Goal: Connect with others: Connect with other users

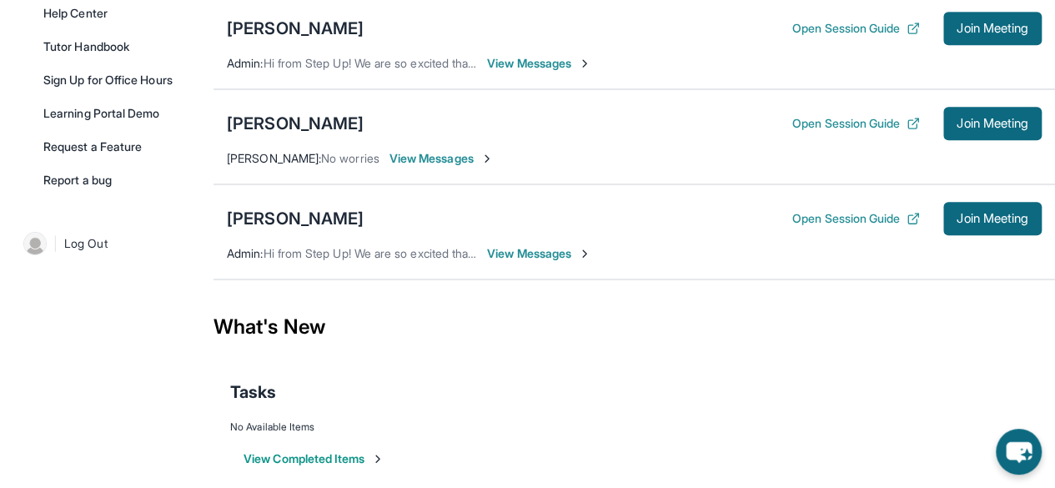
scroll to position [443, 0]
click at [290, 223] on div "[PERSON_NAME]" at bounding box center [295, 217] width 137 height 23
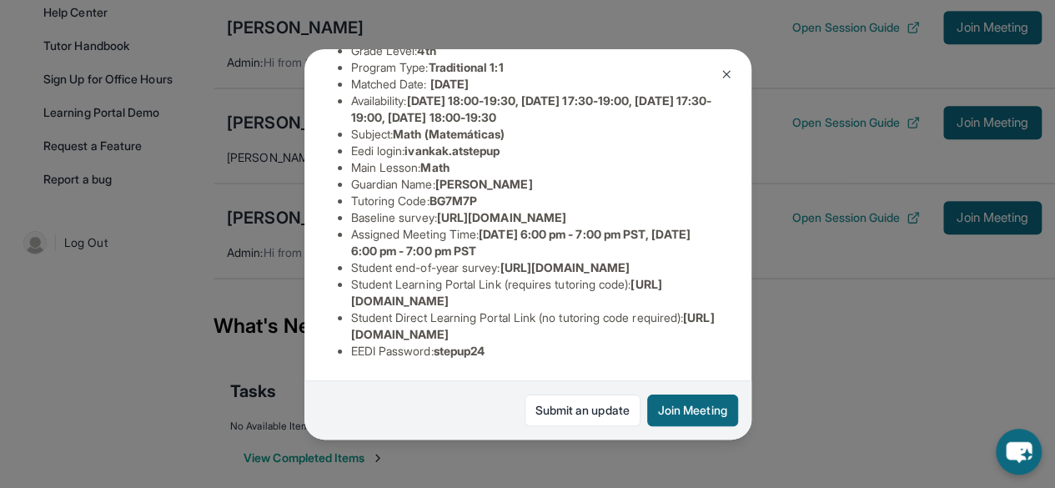
scroll to position [308, 0]
click at [727, 73] on img at bounding box center [725, 74] width 13 height 13
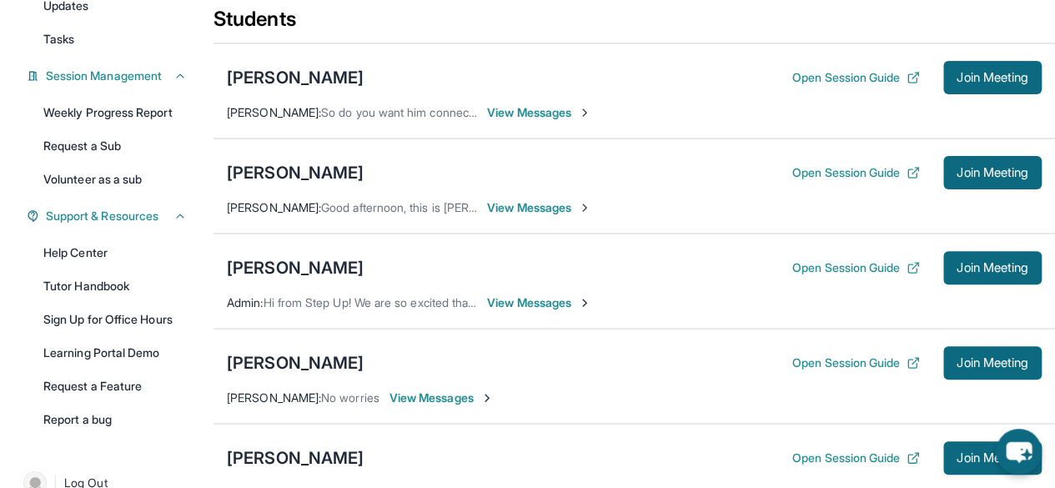
scroll to position [201, 0]
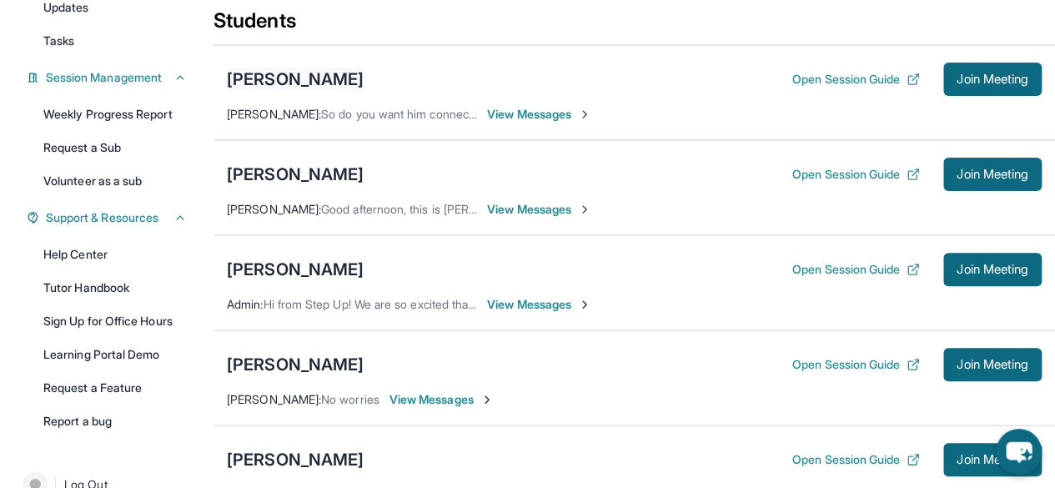
click at [307, 91] on div "[PERSON_NAME]" at bounding box center [295, 79] width 137 height 23
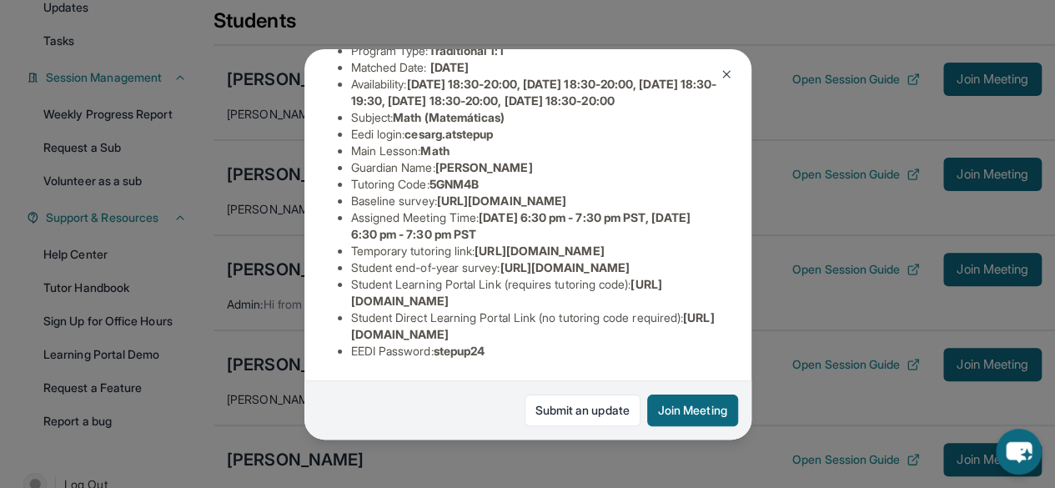
scroll to position [404, 0]
click at [724, 74] on img at bounding box center [725, 74] width 13 height 13
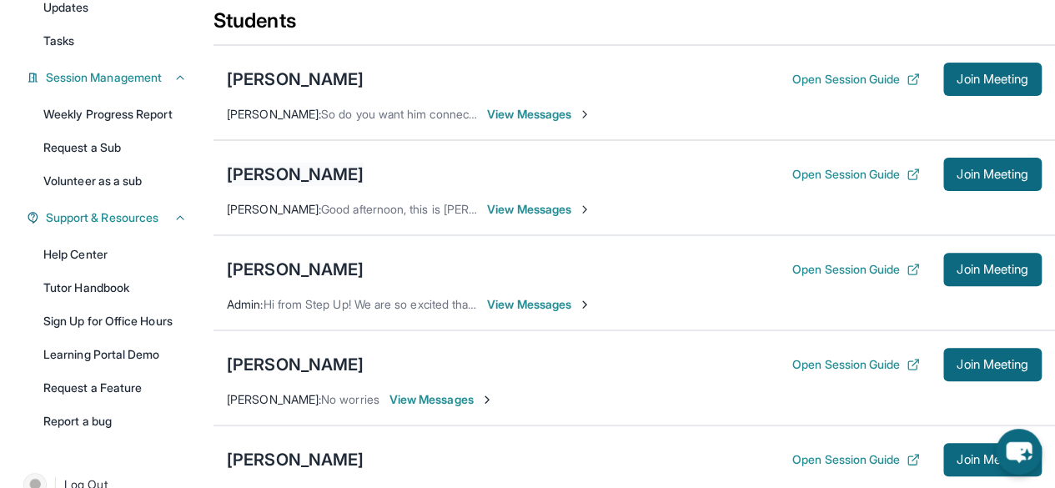
click at [287, 186] on div "[PERSON_NAME]" at bounding box center [295, 174] width 137 height 23
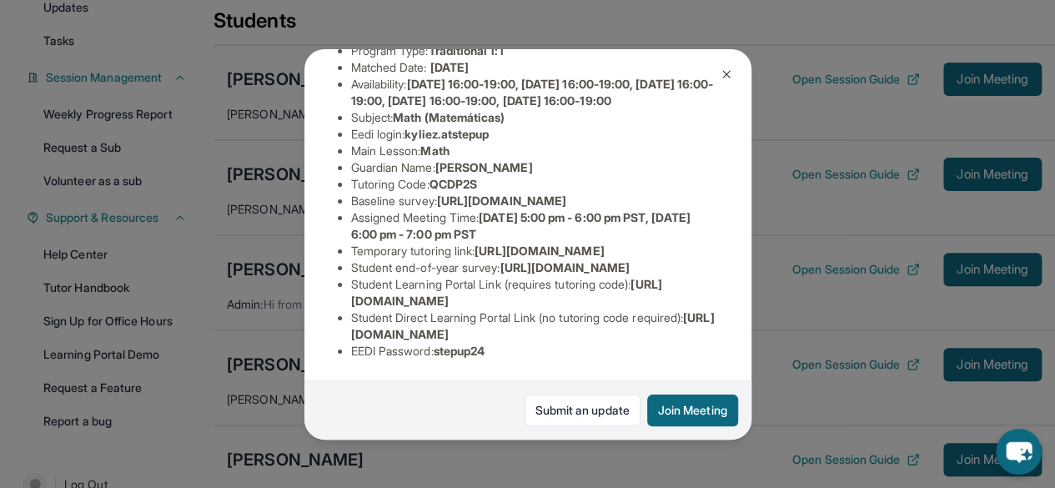
scroll to position [242, 0]
click at [719, 73] on img at bounding box center [725, 74] width 13 height 13
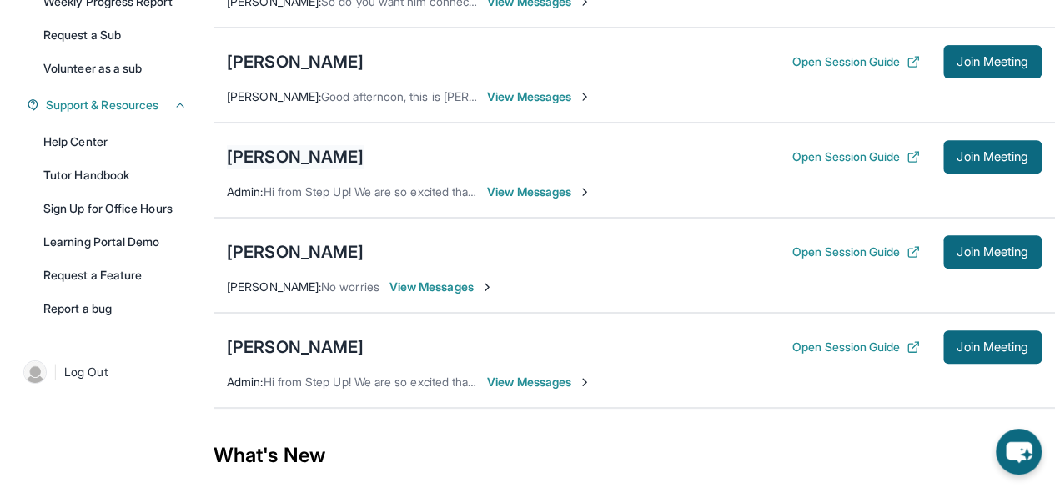
scroll to position [319, 0]
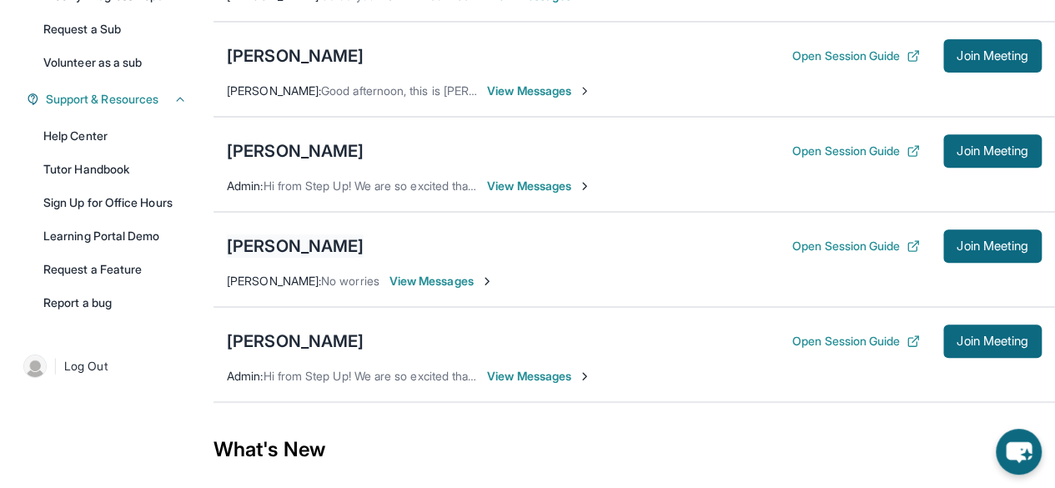
click at [317, 253] on div "[PERSON_NAME]" at bounding box center [295, 245] width 137 height 23
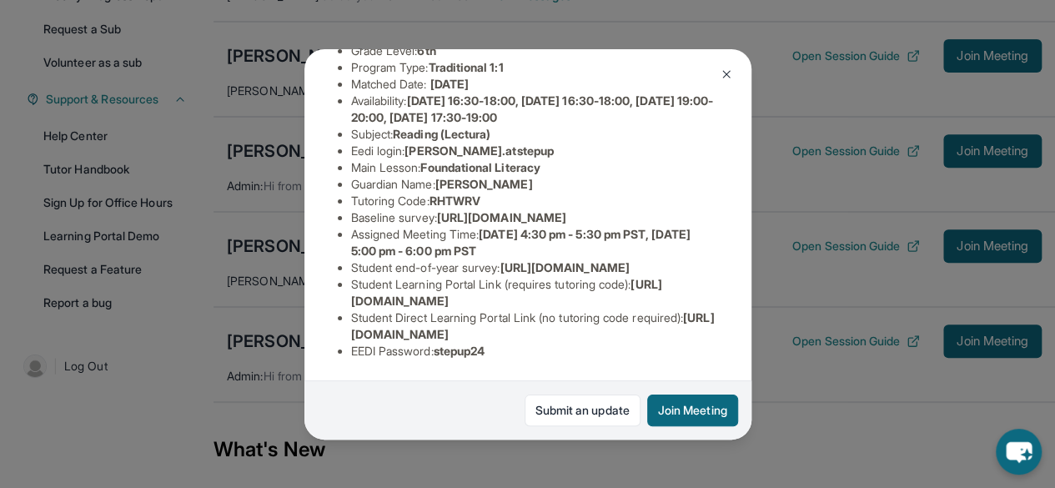
scroll to position [278, 0]
click at [714, 83] on button at bounding box center [725, 74] width 33 height 33
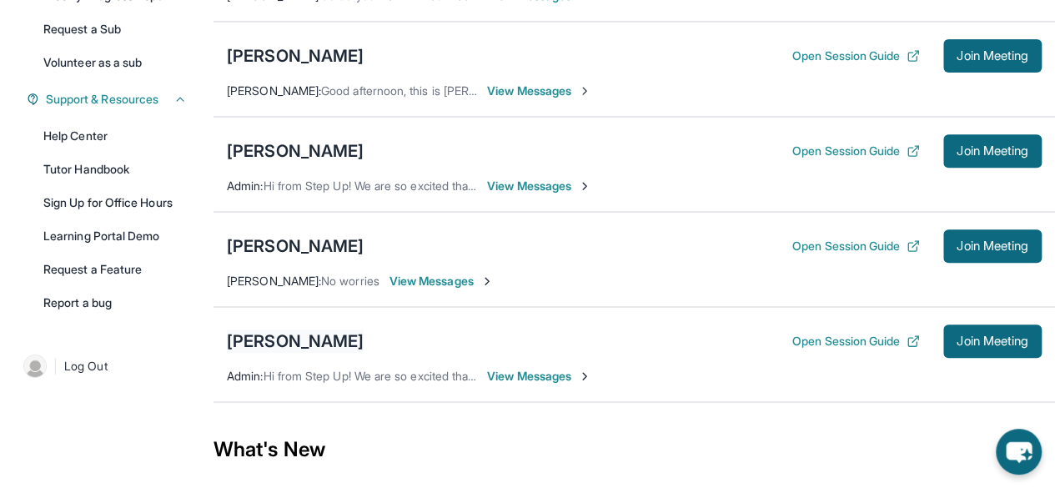
click at [309, 350] on div "[PERSON_NAME]" at bounding box center [295, 340] width 137 height 23
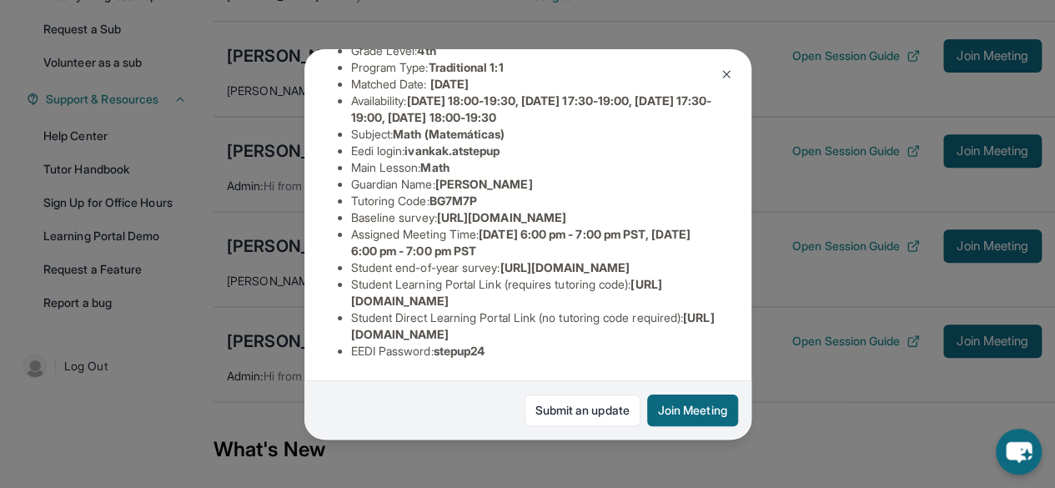
scroll to position [244, 0]
click at [714, 73] on button at bounding box center [725, 74] width 33 height 33
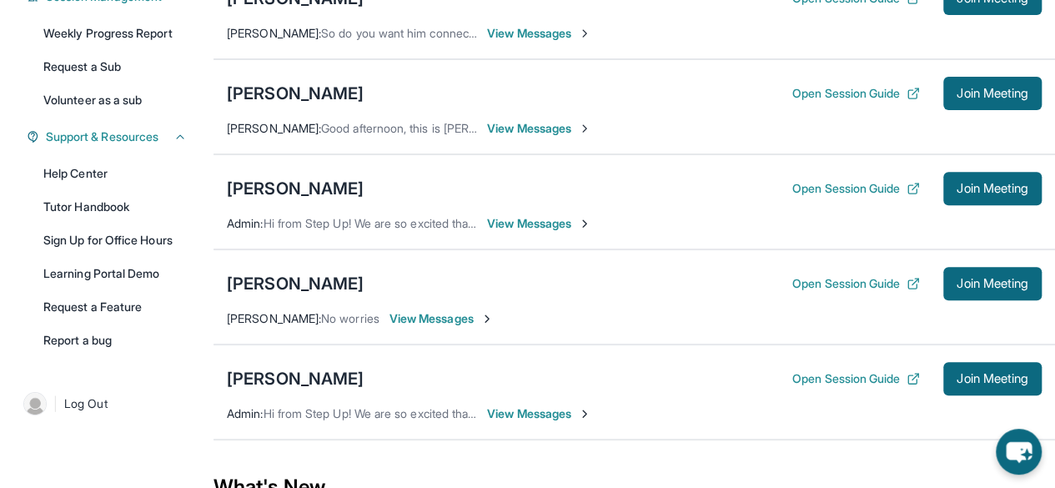
scroll to position [283, 0]
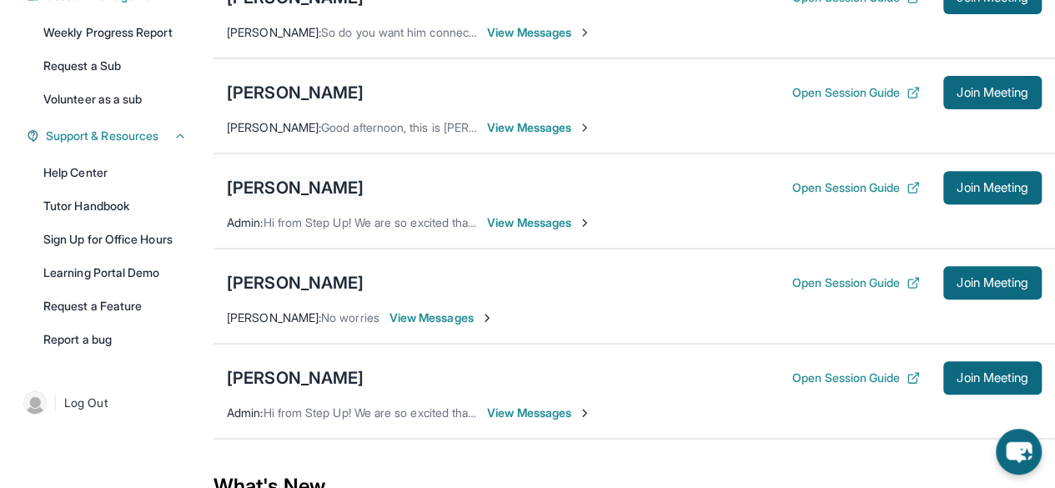
click at [304, 199] on div "[PERSON_NAME]" at bounding box center [295, 187] width 137 height 23
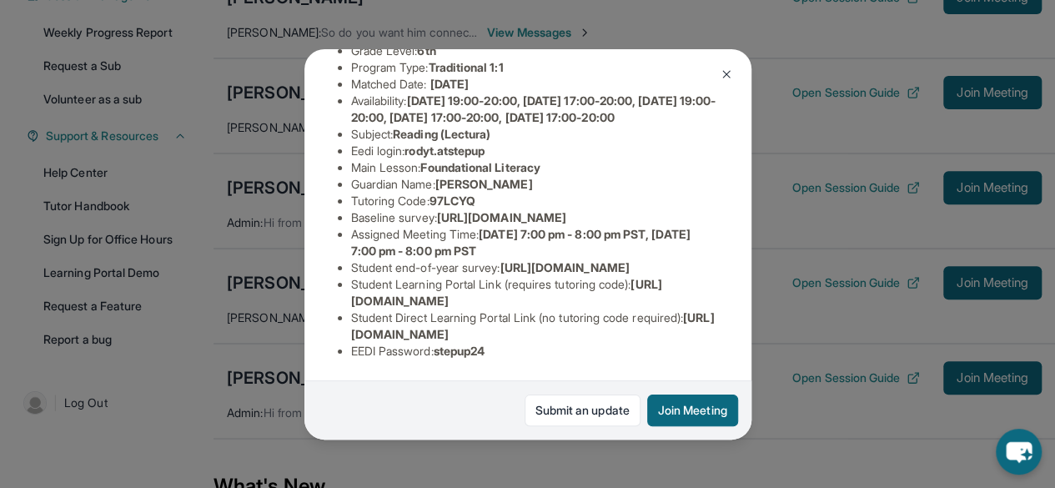
scroll to position [290, 0]
click at [734, 76] on button at bounding box center [725, 74] width 33 height 33
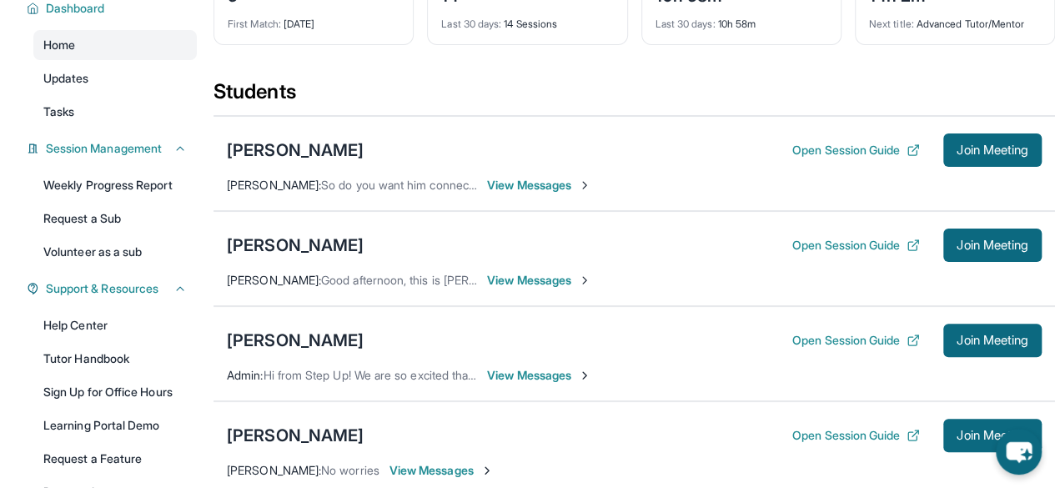
scroll to position [140, 0]
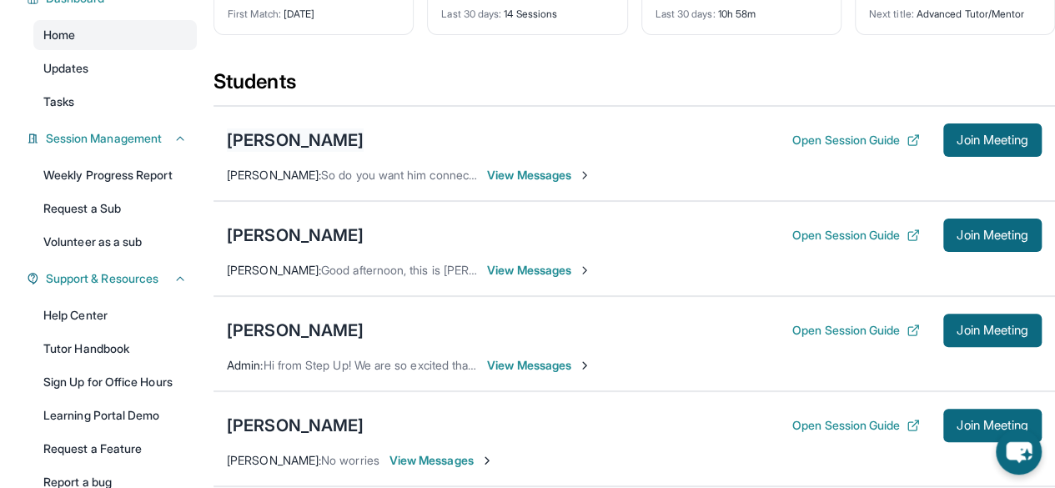
click at [363, 152] on div "[PERSON_NAME]" at bounding box center [295, 139] width 137 height 23
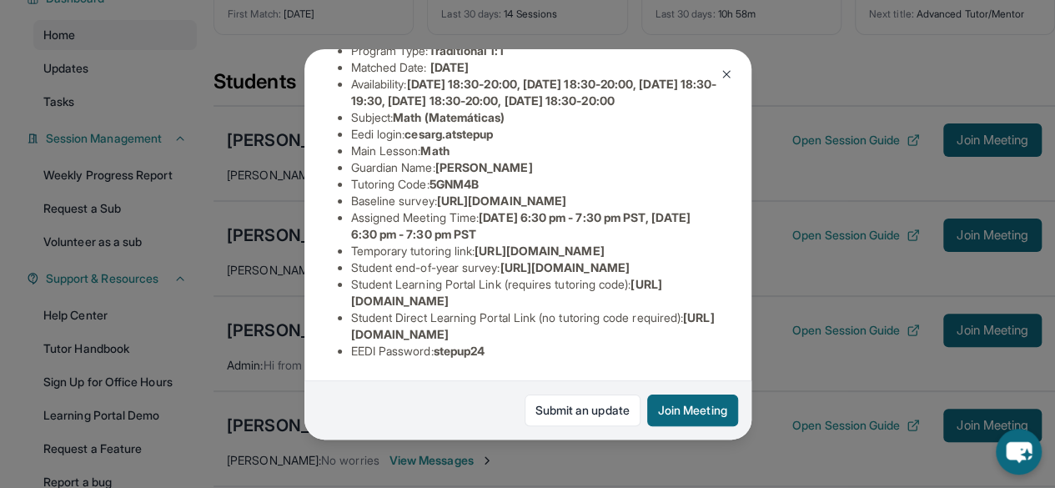
scroll to position [266, 0]
